Goal: Task Accomplishment & Management: Complete application form

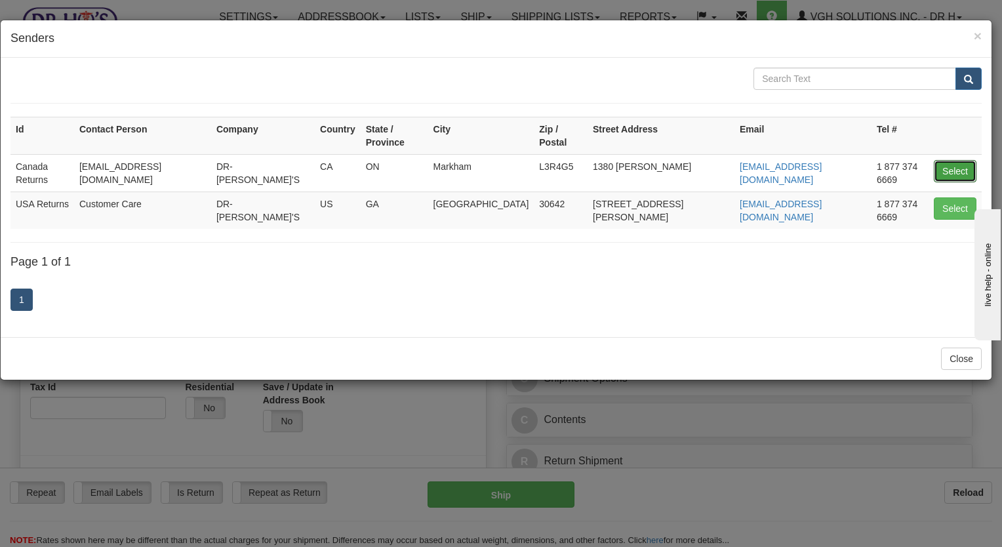
drag, startPoint x: 956, startPoint y: 151, endPoint x: 701, endPoint y: 172, distance: 255.9
click at [956, 160] on button "Select" at bounding box center [955, 171] width 43 height 22
type input "Canada Returns"
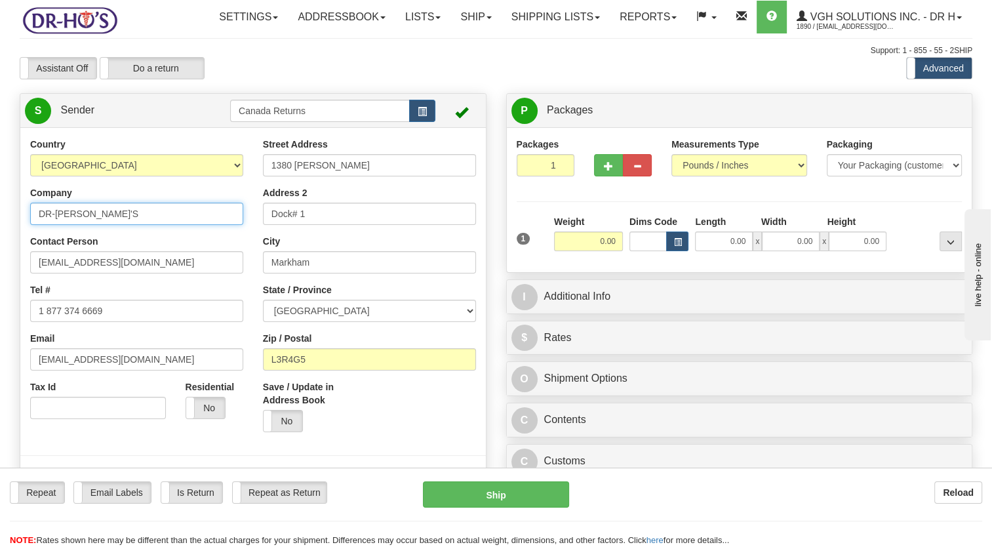
drag, startPoint x: 3, startPoint y: 251, endPoint x: 3, endPoint y: 269, distance: 18.4
click at [0, 263] on html "Training Course Close Toggle navigation Settings Shipping Preferences New Sende…" at bounding box center [496, 273] width 992 height 547
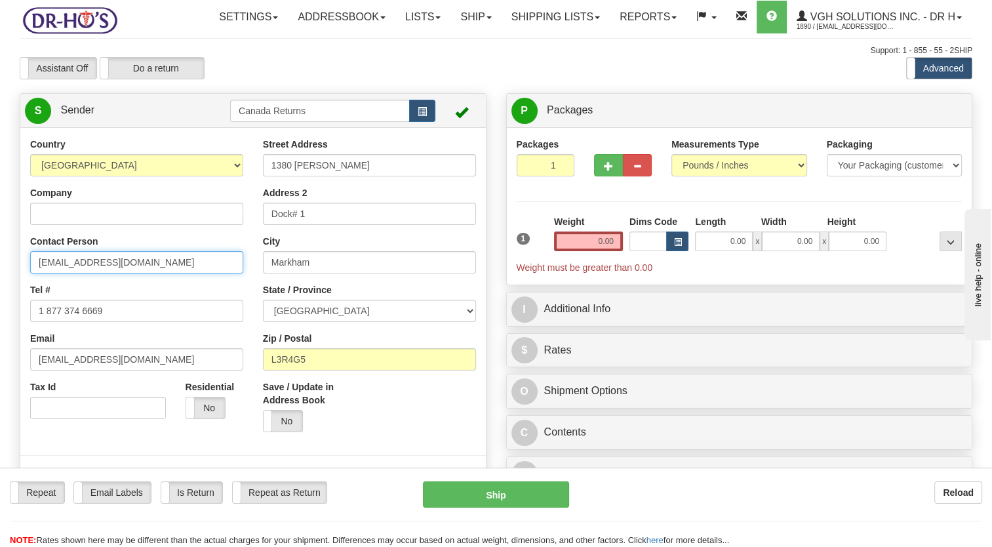
drag, startPoint x: 88, startPoint y: 298, endPoint x: 69, endPoint y: 343, distance: 48.8
click at [0, 318] on html "Training Course Close Toggle navigation Settings Shipping Preferences New Sende…" at bounding box center [496, 273] width 992 height 547
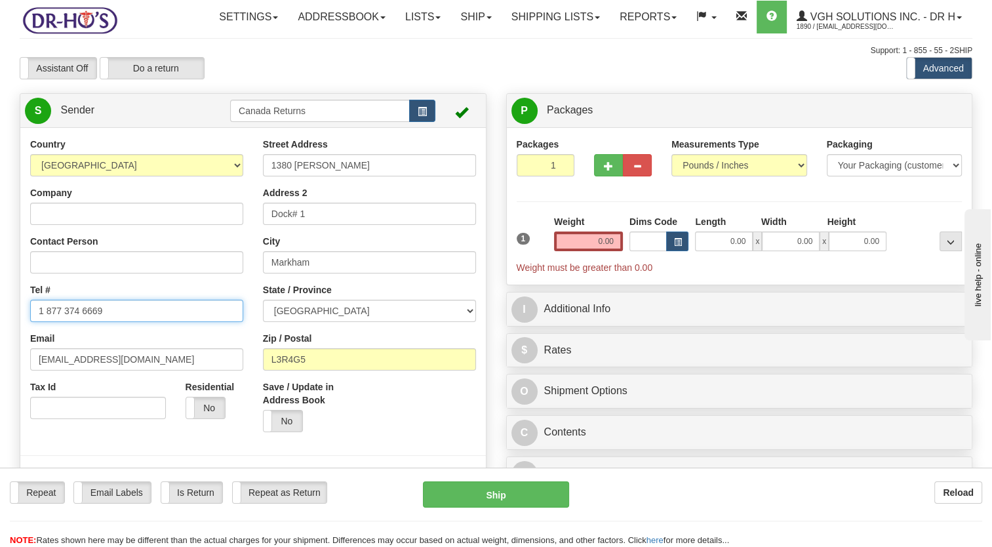
drag, startPoint x: 94, startPoint y: 343, endPoint x: 0, endPoint y: 366, distance: 97.1
click at [0, 364] on html "Training Course Close Toggle navigation Settings Shipping Preferences New Sende…" at bounding box center [496, 273] width 992 height 547
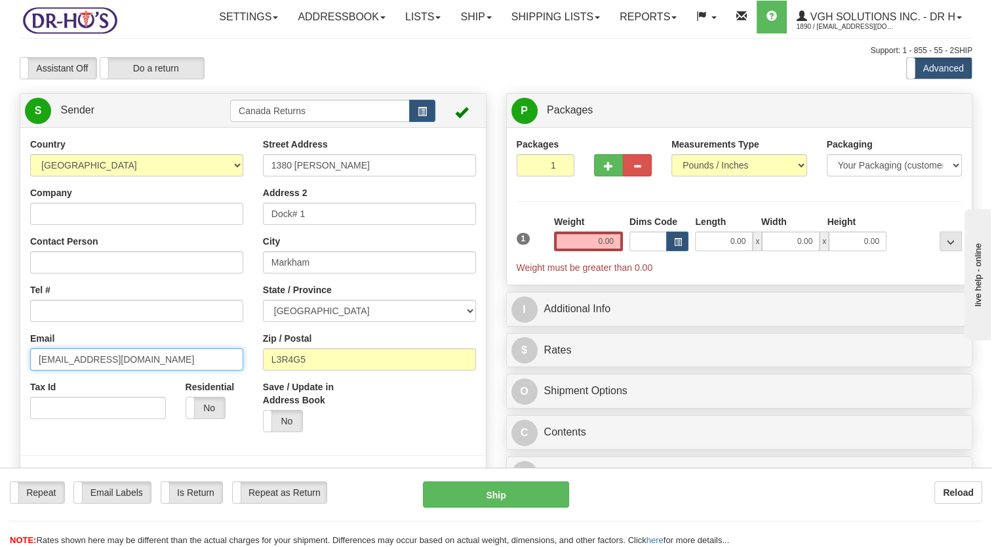
drag, startPoint x: 136, startPoint y: 393, endPoint x: 0, endPoint y: 410, distance: 137.5
click at [0, 410] on html "Training Course Close Toggle navigation Settings Shipping Preferences New Sende…" at bounding box center [496, 273] width 992 height 547
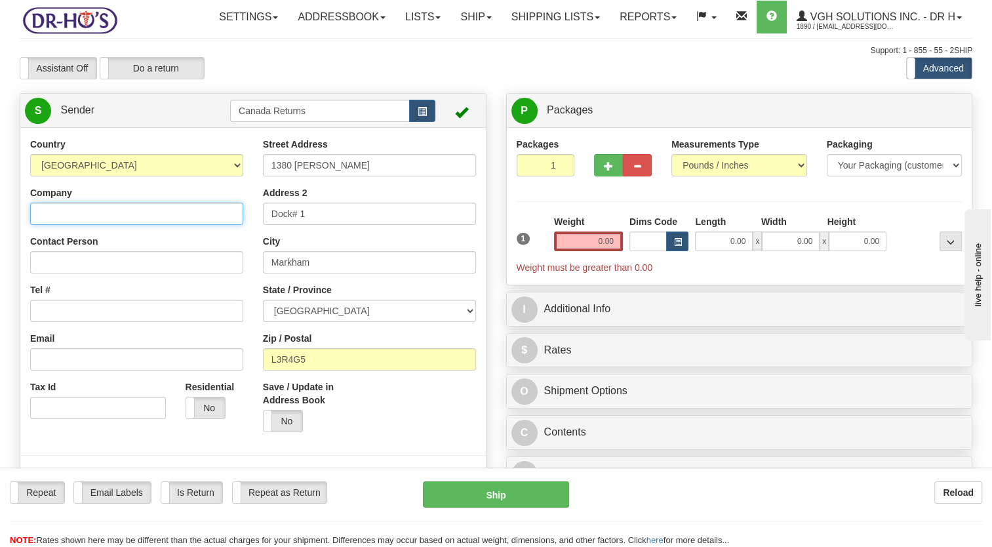
click at [73, 225] on input "Company" at bounding box center [136, 214] width 213 height 22
paste input "[PERSON_NAME]"
type input "[PERSON_NAME]"
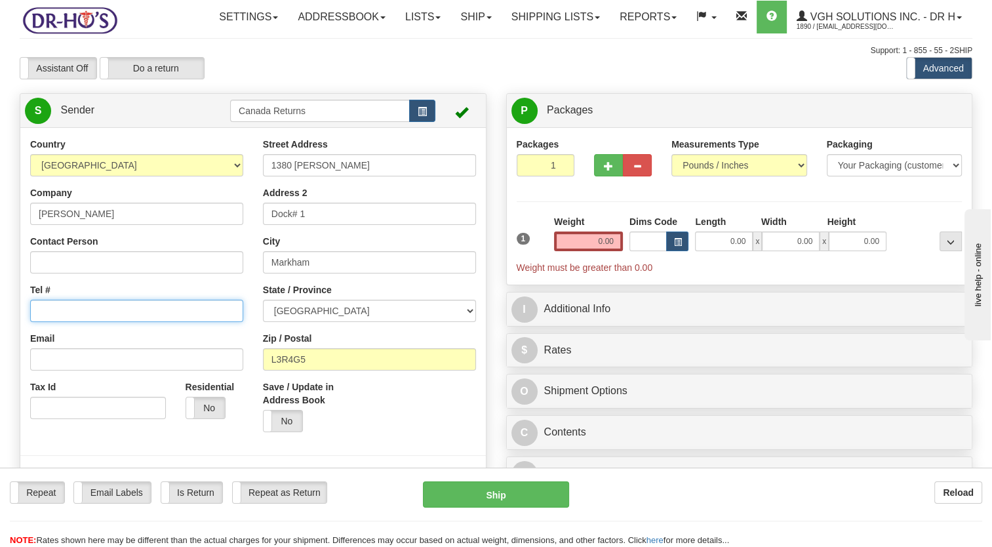
click at [58, 322] on input "Tel #" at bounding box center [136, 311] width 213 height 22
paste input "7805308260"
type input "7805308260"
drag, startPoint x: 0, startPoint y: 358, endPoint x: 55, endPoint y: 334, distance: 59.9
click at [1, 356] on div "Toggle navigation Settings Shipping Preferences Fields Preferences New" at bounding box center [496, 540] width 992 height 1081
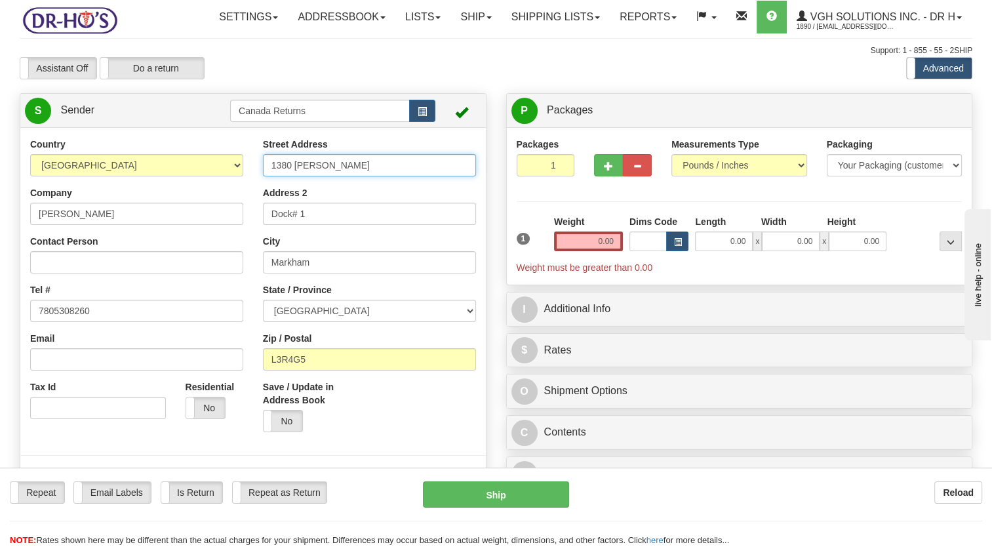
drag, startPoint x: 229, startPoint y: 205, endPoint x: 194, endPoint y: 210, distance: 35.7
click at [194, 210] on div "Country [GEOGRAPHIC_DATA] [GEOGRAPHIC_DATA] [GEOGRAPHIC_DATA] [GEOGRAPHIC_DATA]…" at bounding box center [252, 319] width 465 height 363
paste input "[STREET_ADDRESS]"
type input "1696 [STREET_ADDRESS]"
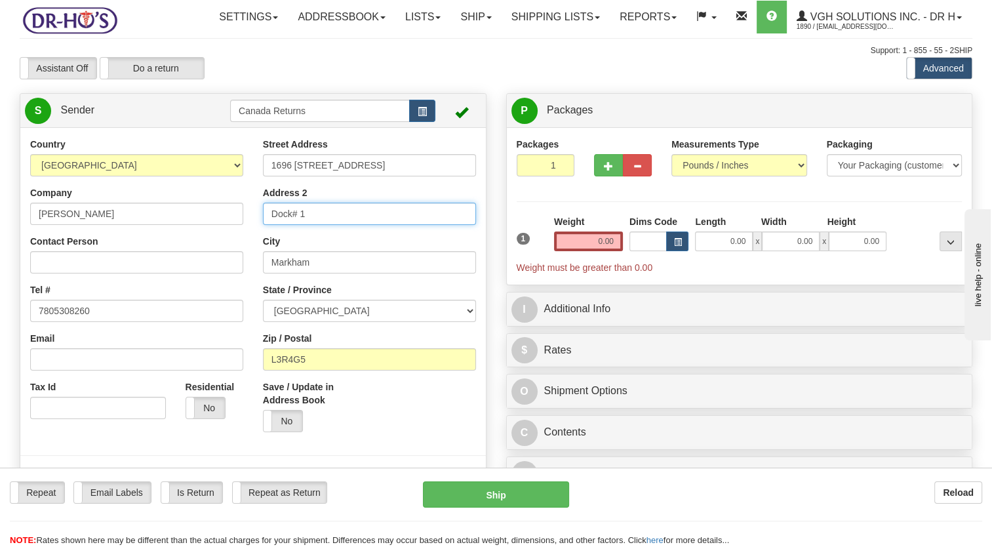
click at [214, 252] on div "Country [GEOGRAPHIC_DATA] [GEOGRAPHIC_DATA] [GEOGRAPHIC_DATA] [GEOGRAPHIC_DATA]…" at bounding box center [252, 319] width 465 height 363
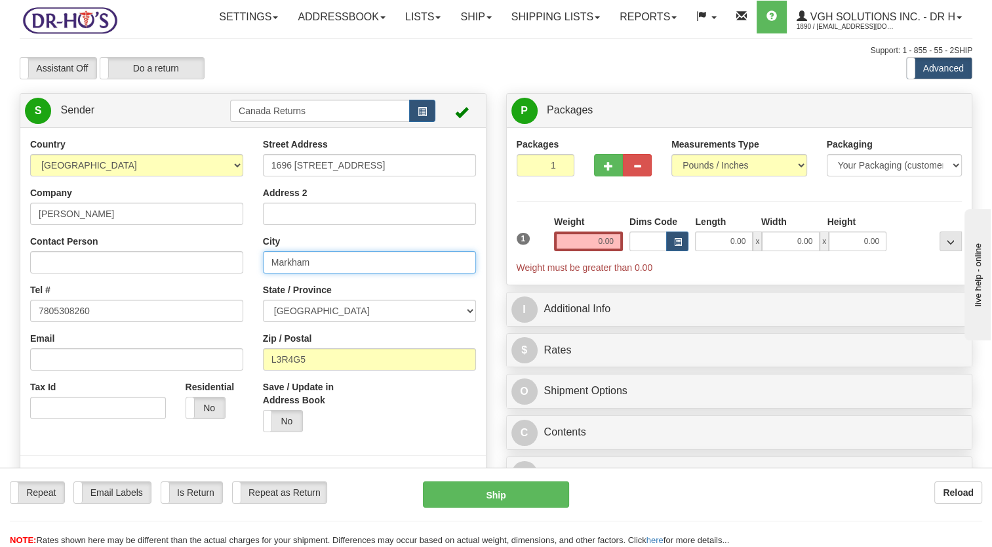
drag, startPoint x: 320, startPoint y: 295, endPoint x: 178, endPoint y: 313, distance: 142.7
click at [173, 312] on div "Country [GEOGRAPHIC_DATA] [GEOGRAPHIC_DATA] [GEOGRAPHIC_DATA] [GEOGRAPHIC_DATA]…" at bounding box center [252, 319] width 465 height 363
paste input "[GEOGRAPHIC_DATA],"
type input "[GEOGRAPHIC_DATA]"
drag, startPoint x: 316, startPoint y: 347, endPoint x: 330, endPoint y: 328, distance: 24.0
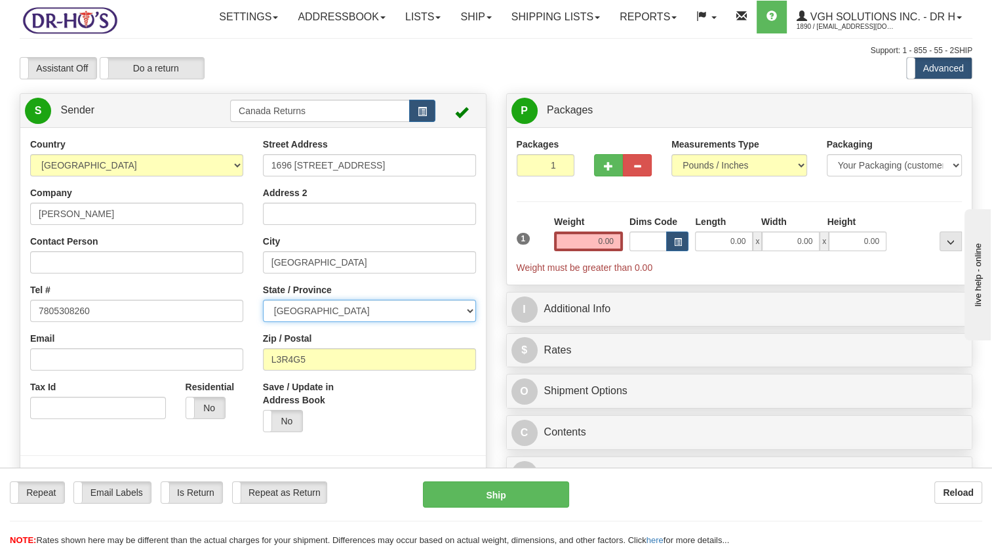
click at [316, 322] on select "[GEOGRAPHIC_DATA] [GEOGRAPHIC_DATA] [GEOGRAPHIC_DATA] [GEOGRAPHIC_DATA] [GEOGRA…" at bounding box center [369, 311] width 213 height 22
select select "AB"
click at [263, 322] on select "[GEOGRAPHIC_DATA] [GEOGRAPHIC_DATA] [GEOGRAPHIC_DATA] [GEOGRAPHIC_DATA] [GEOGRA…" at bounding box center [369, 311] width 213 height 22
drag, startPoint x: 311, startPoint y: 392, endPoint x: 233, endPoint y: 395, distance: 78.1
click at [233, 395] on div "Country [GEOGRAPHIC_DATA] [GEOGRAPHIC_DATA] [GEOGRAPHIC_DATA] [GEOGRAPHIC_DATA]…" at bounding box center [252, 319] width 465 height 363
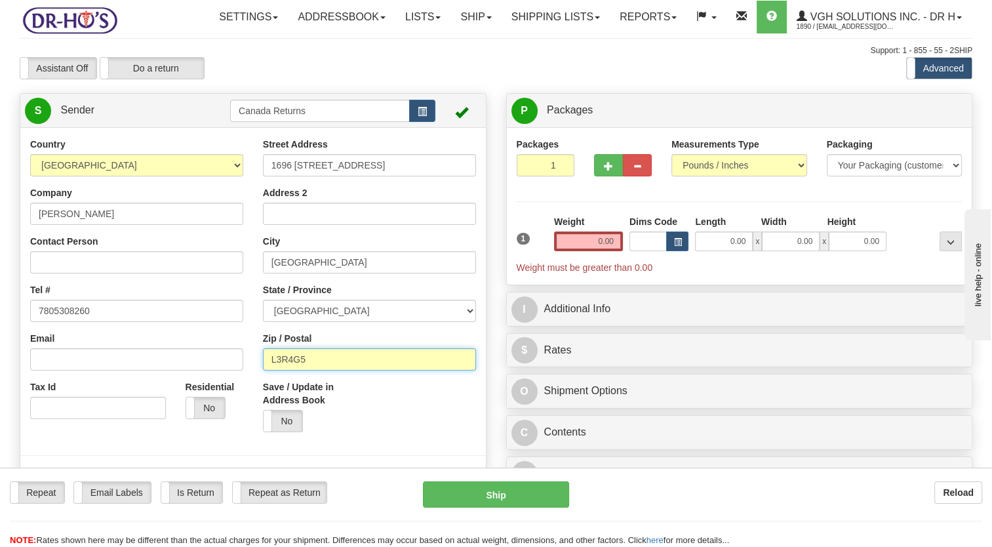
paste input "T6T2T8"
click at [276, 370] on input "T6T2T8" at bounding box center [369, 359] width 213 height 22
click at [275, 370] on input "T6T2T8" at bounding box center [369, 359] width 213 height 22
type input "T6T2T8"
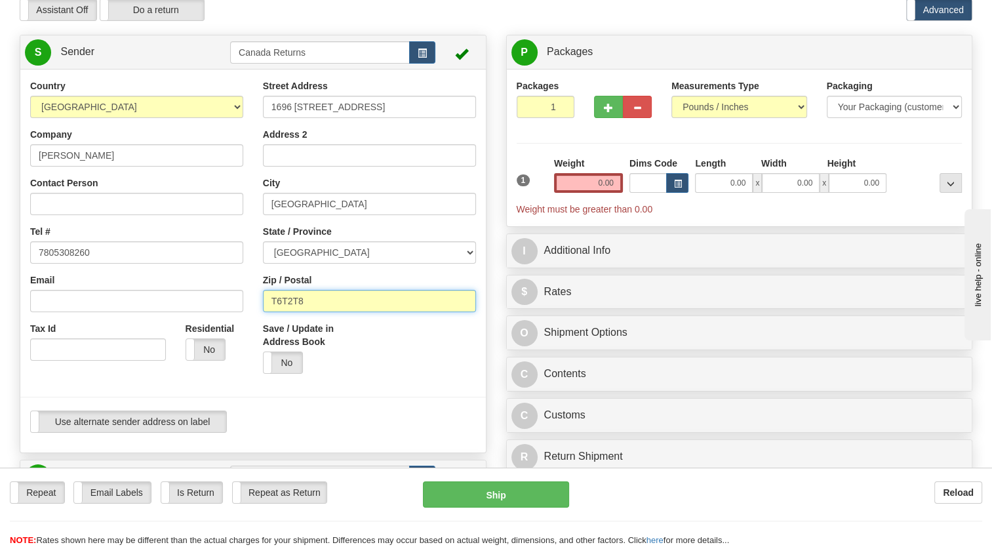
scroll to position [262, 0]
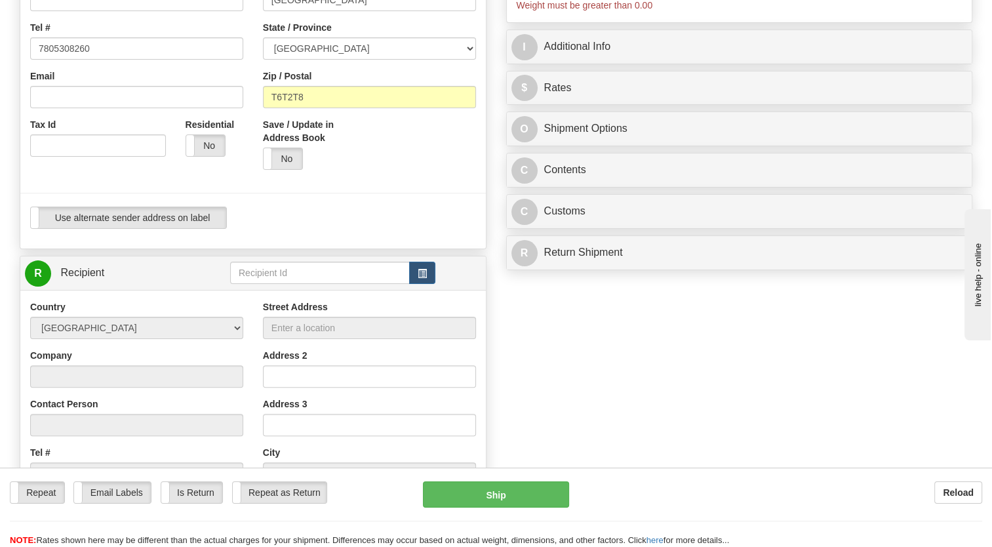
click at [356, 170] on div "Yes No" at bounding box center [311, 159] width 96 height 22
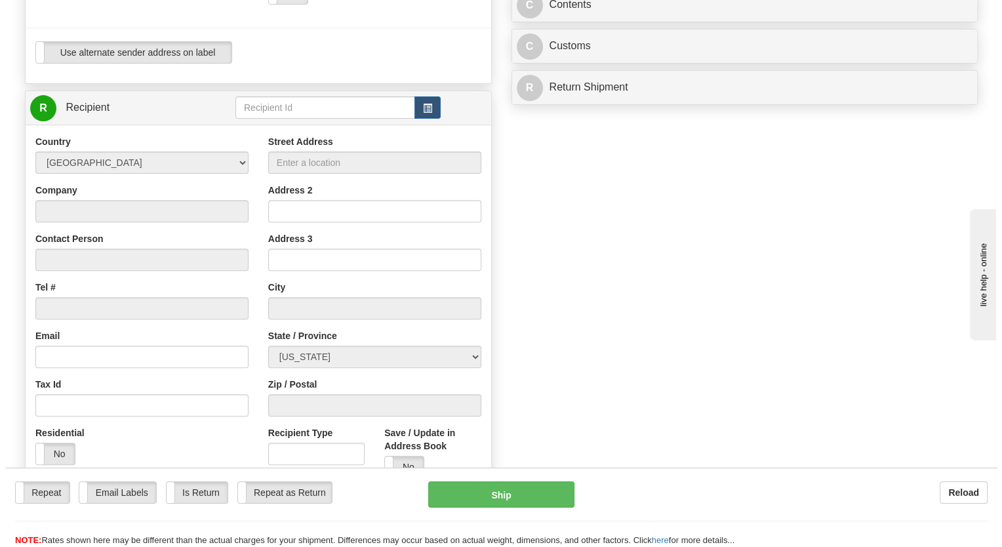
scroll to position [459, 0]
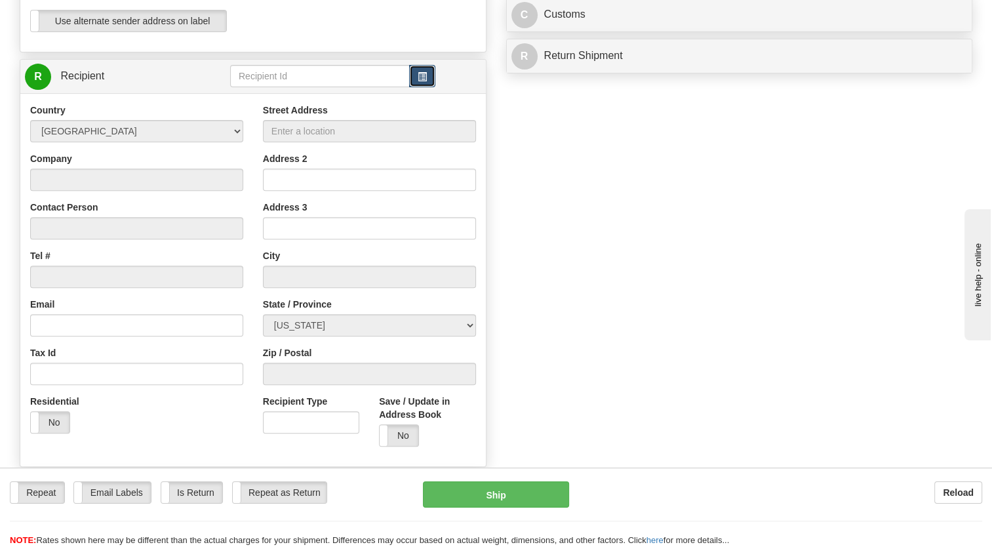
click at [422, 81] on span "button" at bounding box center [422, 77] width 9 height 9
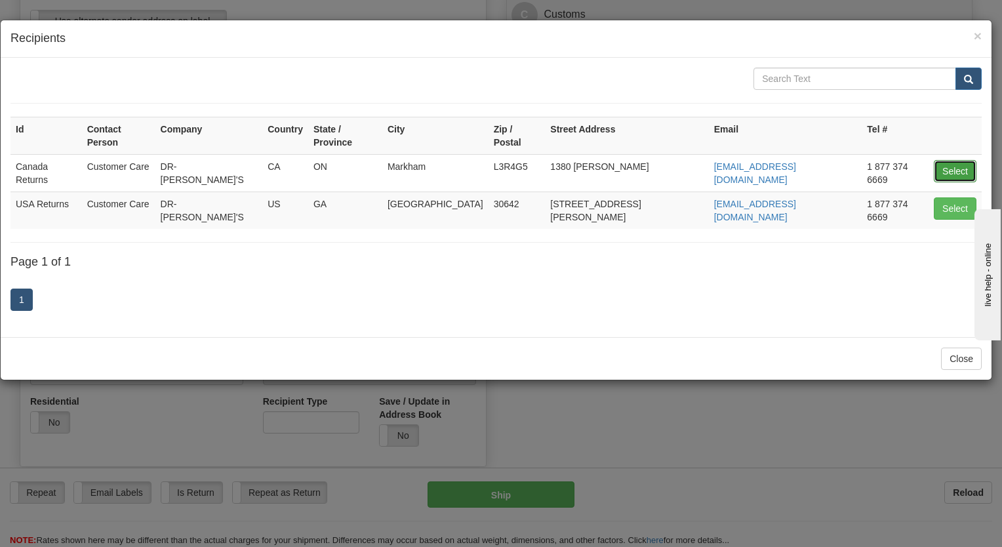
click at [941, 160] on button "Select" at bounding box center [955, 171] width 43 height 22
type input "Canada Returns"
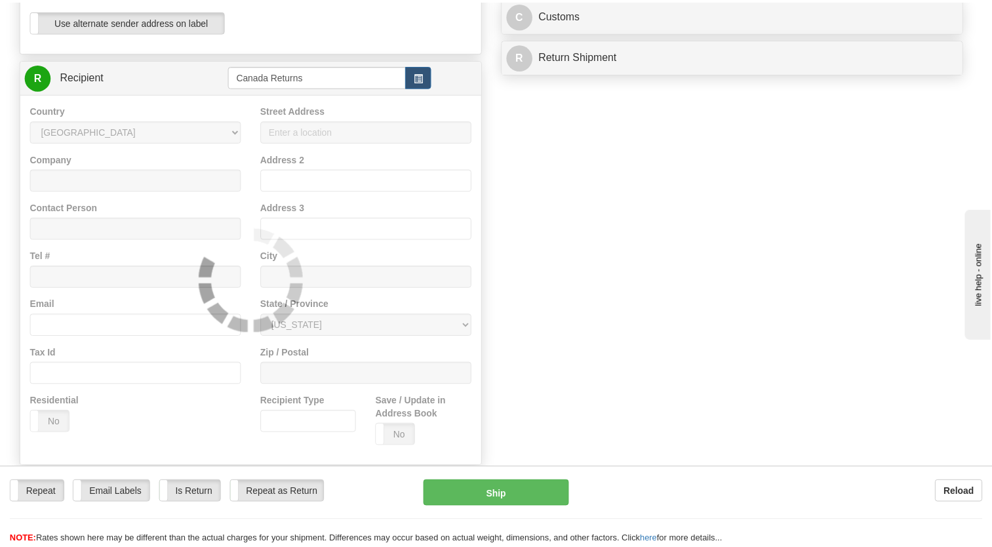
scroll to position [0, 0]
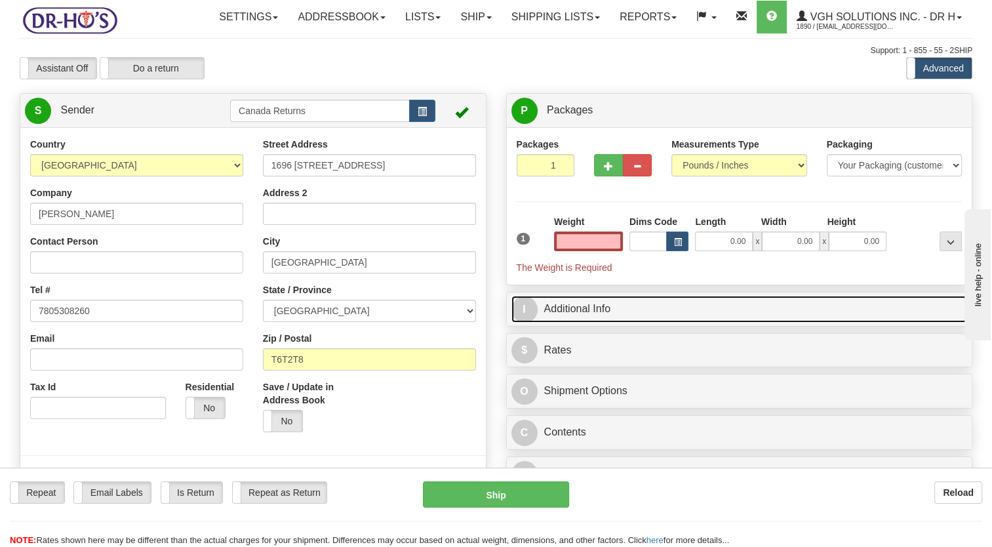
type input "0.00"
click at [570, 323] on link "I Additional Info" at bounding box center [739, 309] width 456 height 27
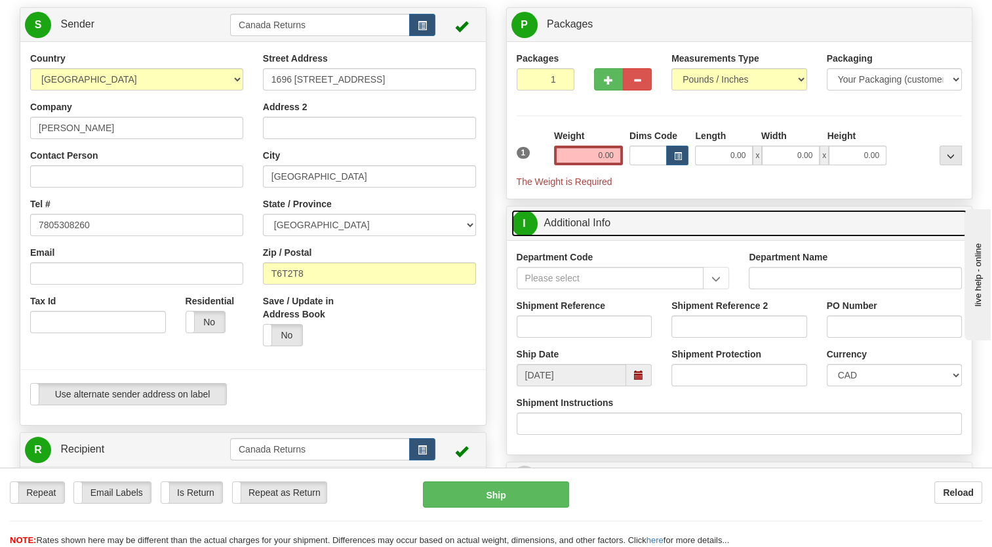
scroll to position [131, 0]
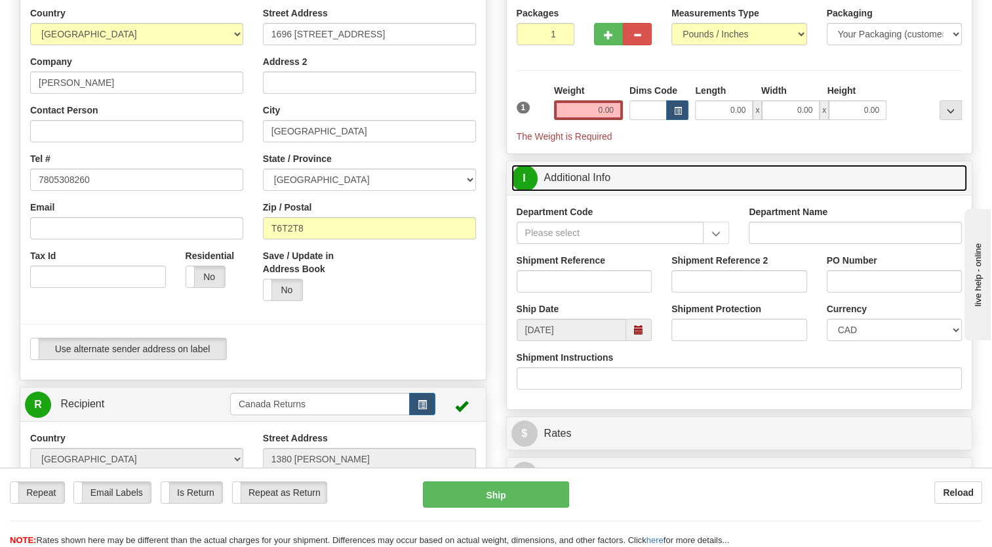
click at [644, 341] on span at bounding box center [639, 330] width 26 height 22
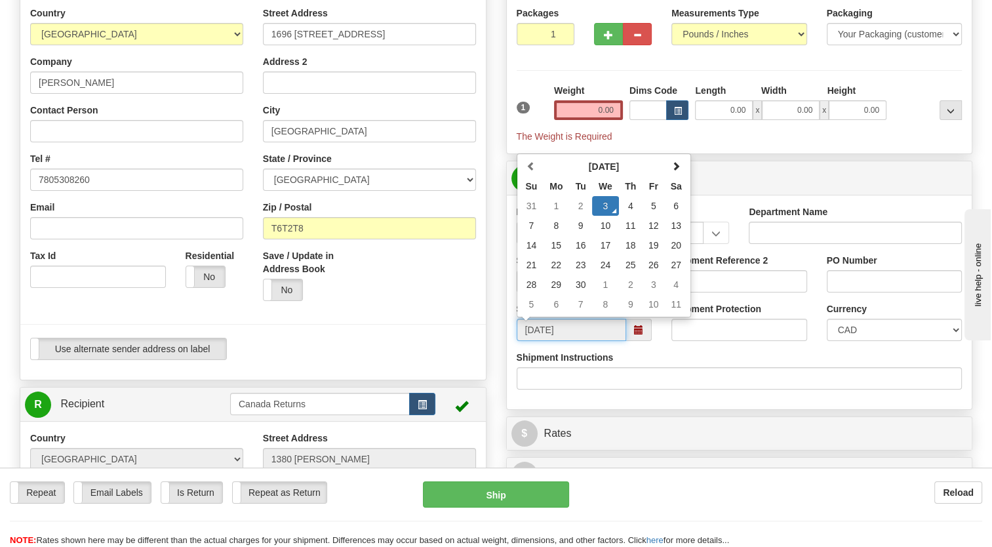
drag, startPoint x: 610, startPoint y: 273, endPoint x: 611, endPoint y: 285, distance: 11.2
click at [610, 255] on td "17" at bounding box center [605, 245] width 27 height 20
type input "[DATE]"
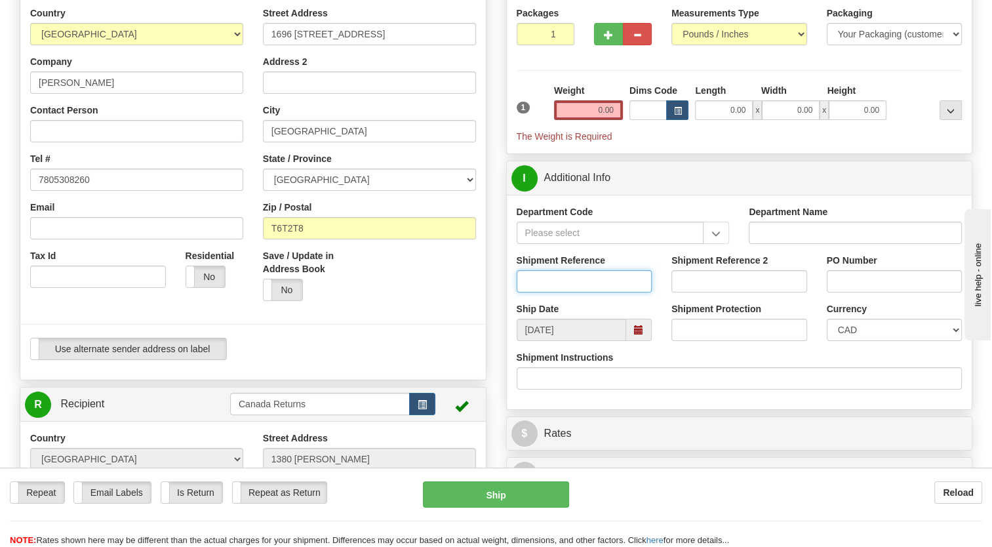
click at [553, 292] on input "Shipment Reference" at bounding box center [585, 281] width 136 height 22
paste input "1200683"
type input "1200683"
click at [578, 120] on input "0.00" at bounding box center [588, 110] width 69 height 20
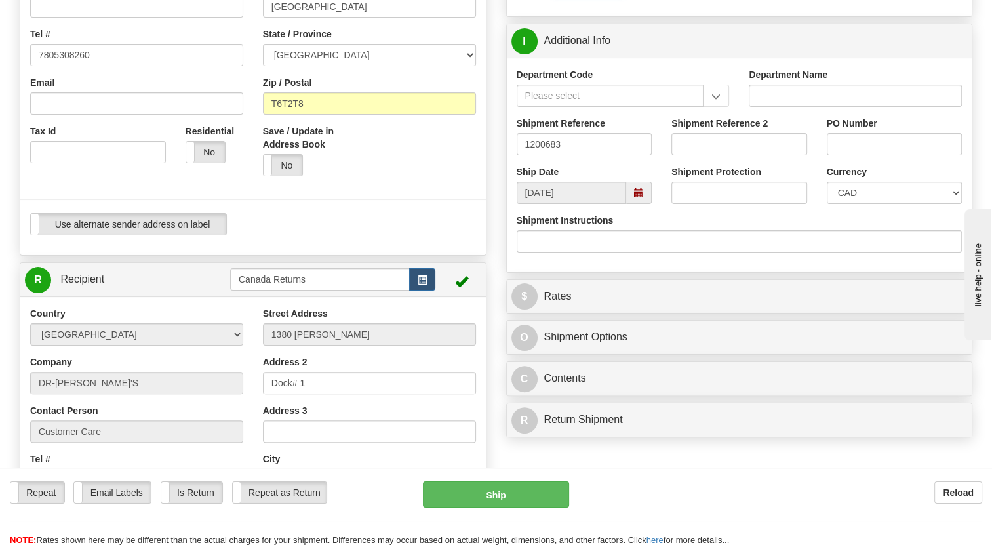
scroll to position [328, 0]
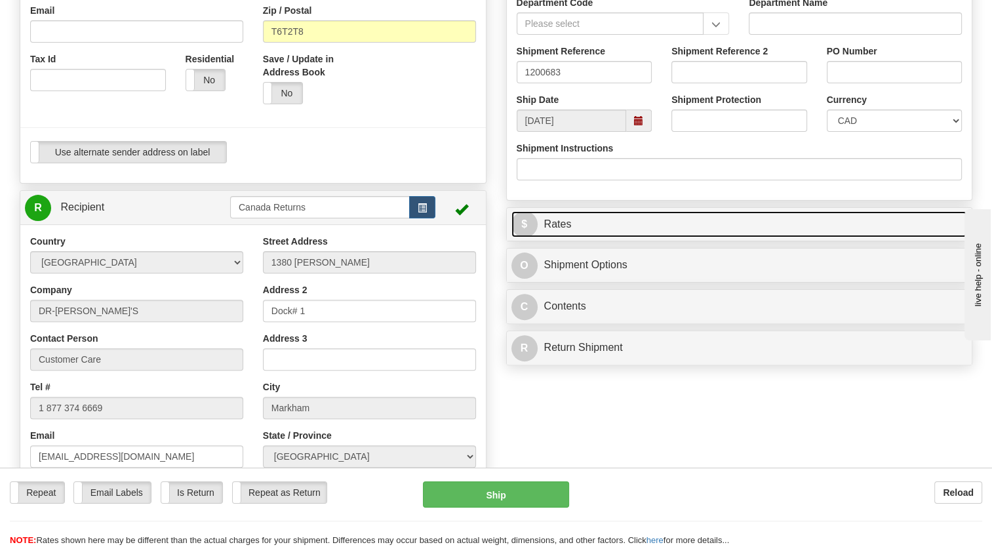
type input "1.00"
click at [606, 238] on link "$ Rates" at bounding box center [739, 224] width 456 height 27
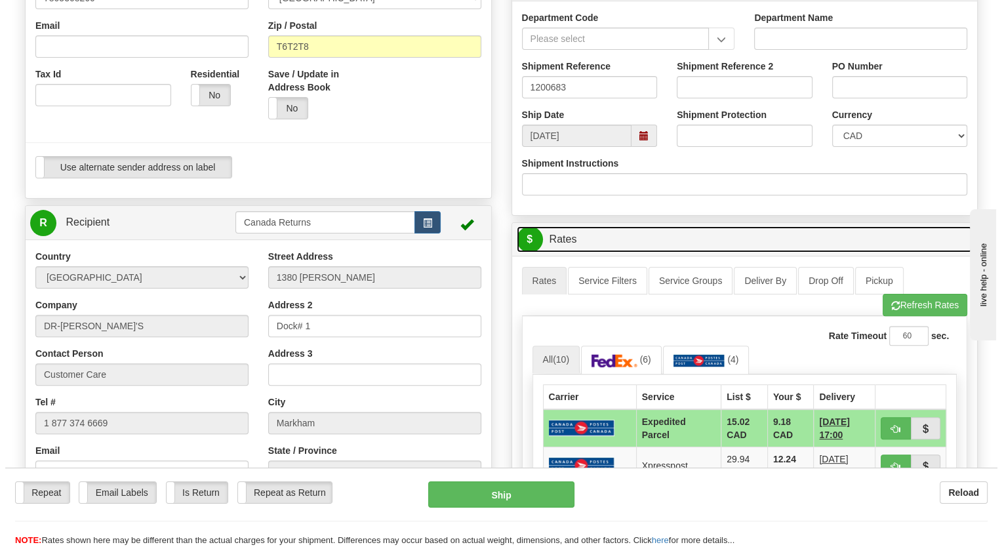
scroll to position [590, 0]
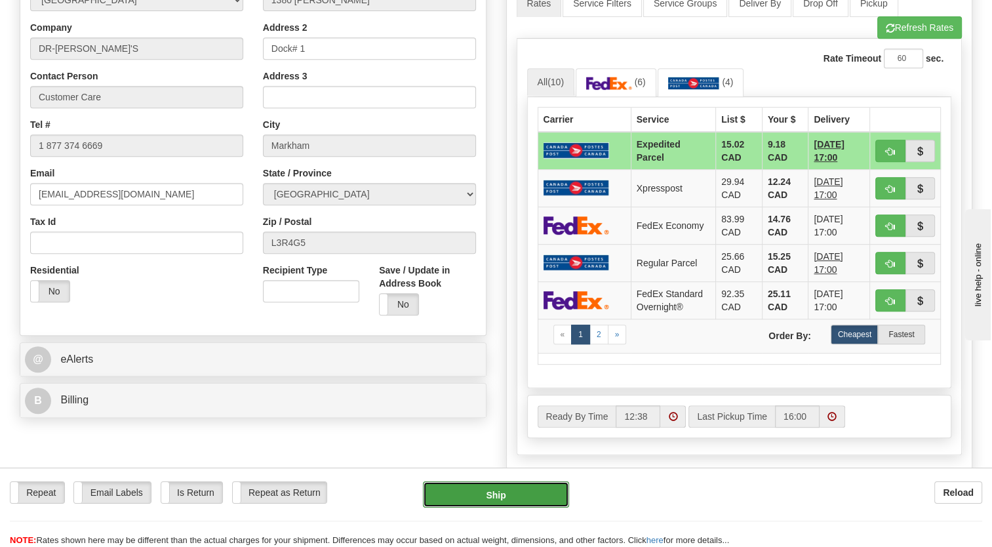
click at [519, 497] on button "Ship" at bounding box center [496, 494] width 146 height 26
type input "DOM.EP"
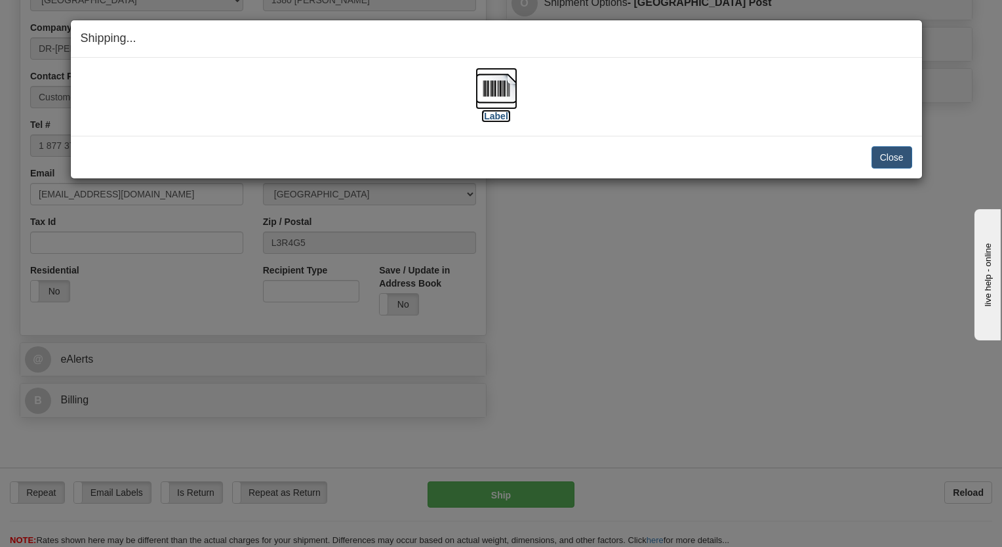
click at [496, 89] on img at bounding box center [496, 89] width 42 height 42
